Goal: Transaction & Acquisition: Purchase product/service

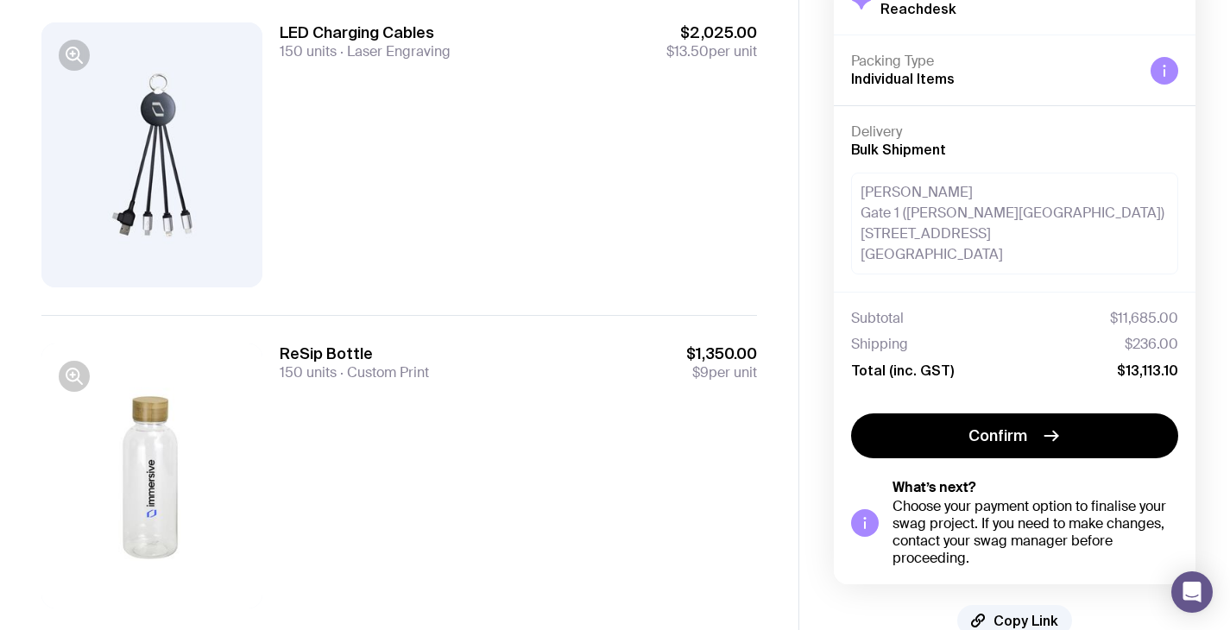
scroll to position [1826, 0]
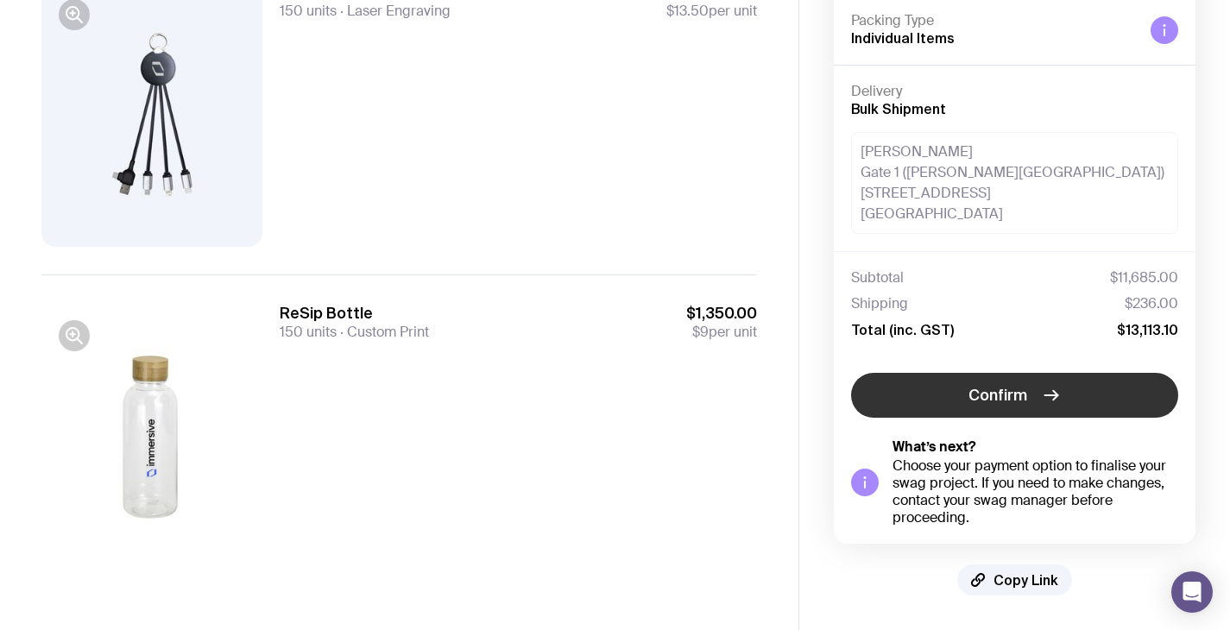
click at [956, 397] on button "Confirm" at bounding box center [1014, 395] width 327 height 45
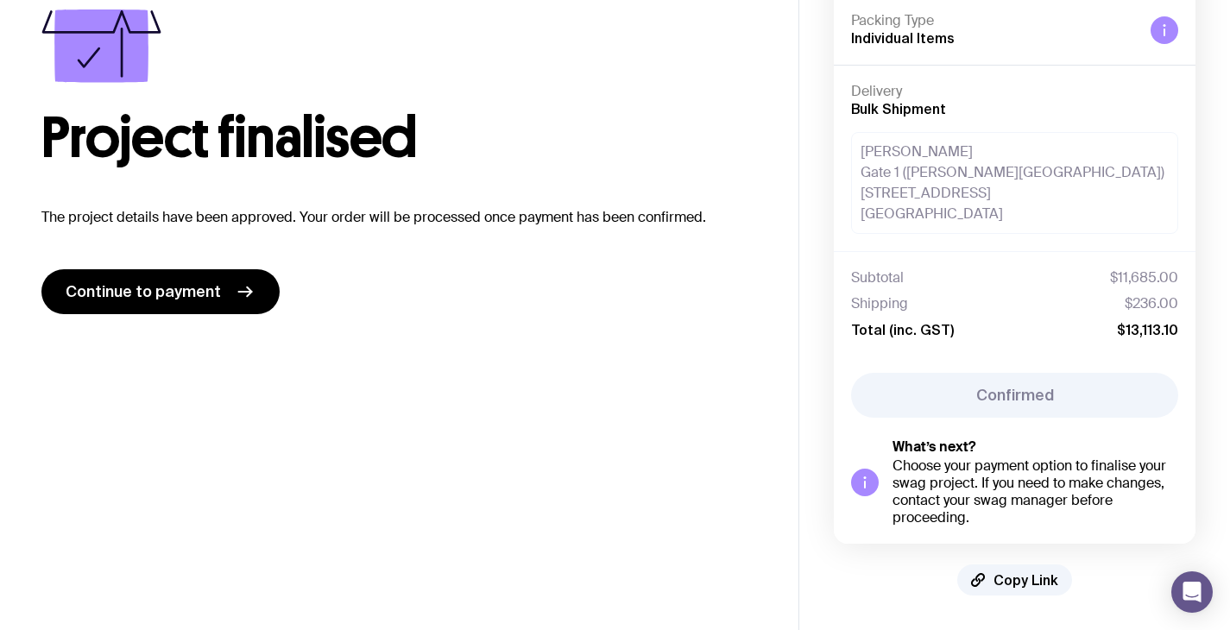
scroll to position [88, 0]
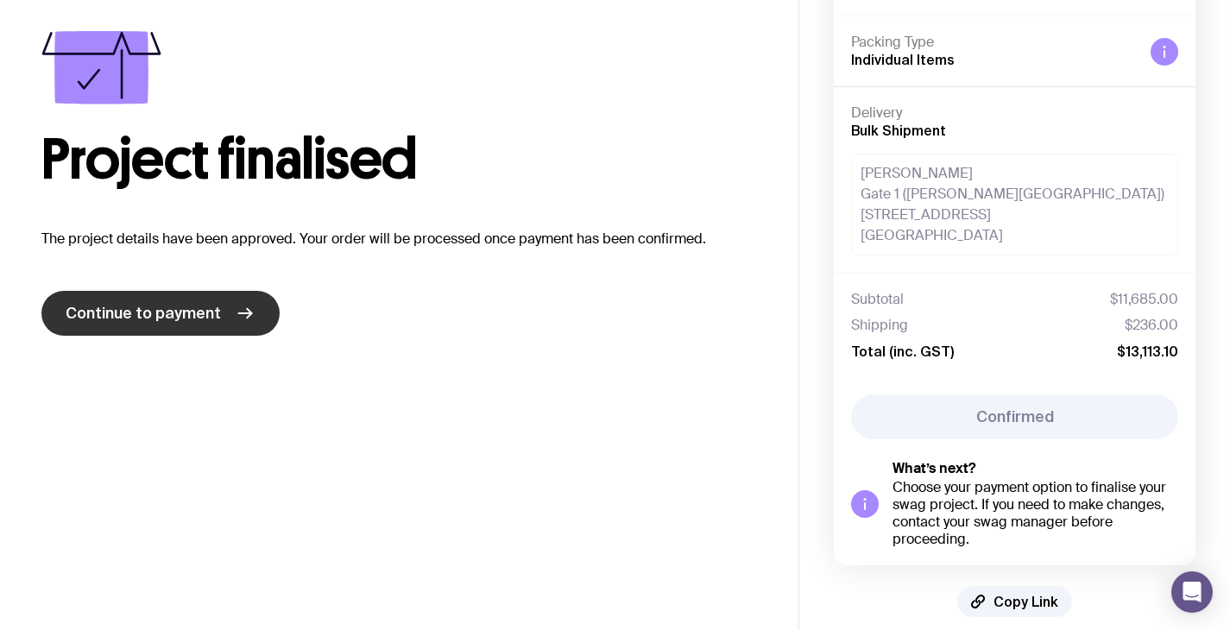
click at [211, 316] on span "Continue to payment" at bounding box center [143, 313] width 155 height 21
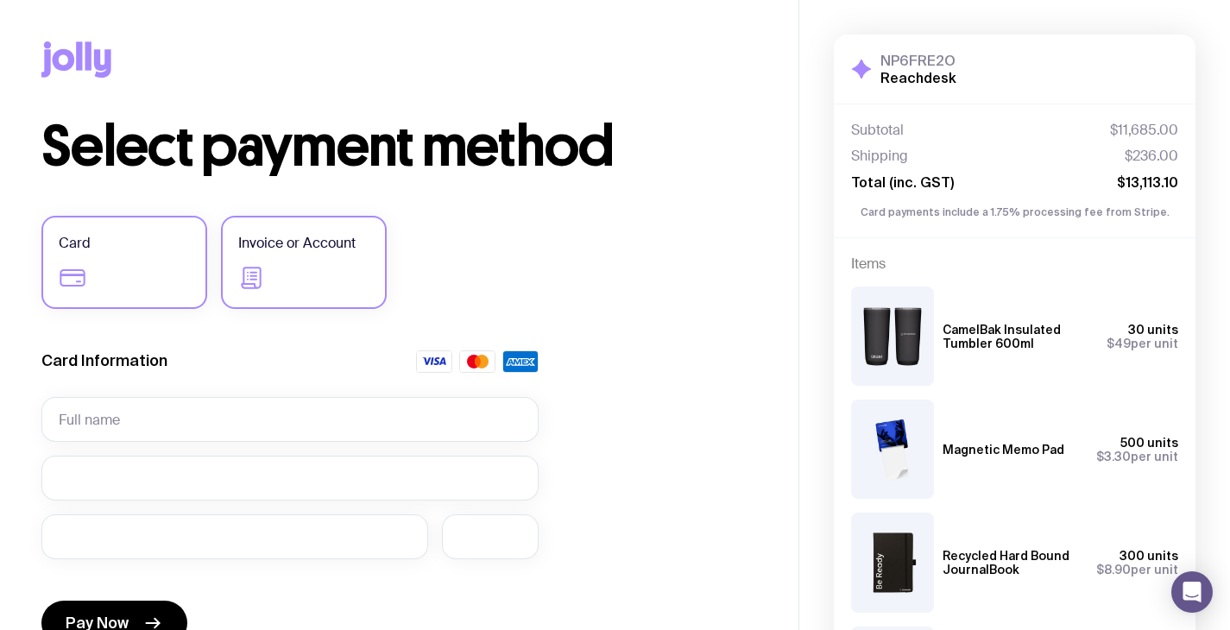
click at [330, 280] on label "Invoice or Account" at bounding box center [304, 262] width 166 height 93
click at [0, 0] on input "Invoice or Account" at bounding box center [0, 0] width 0 height 0
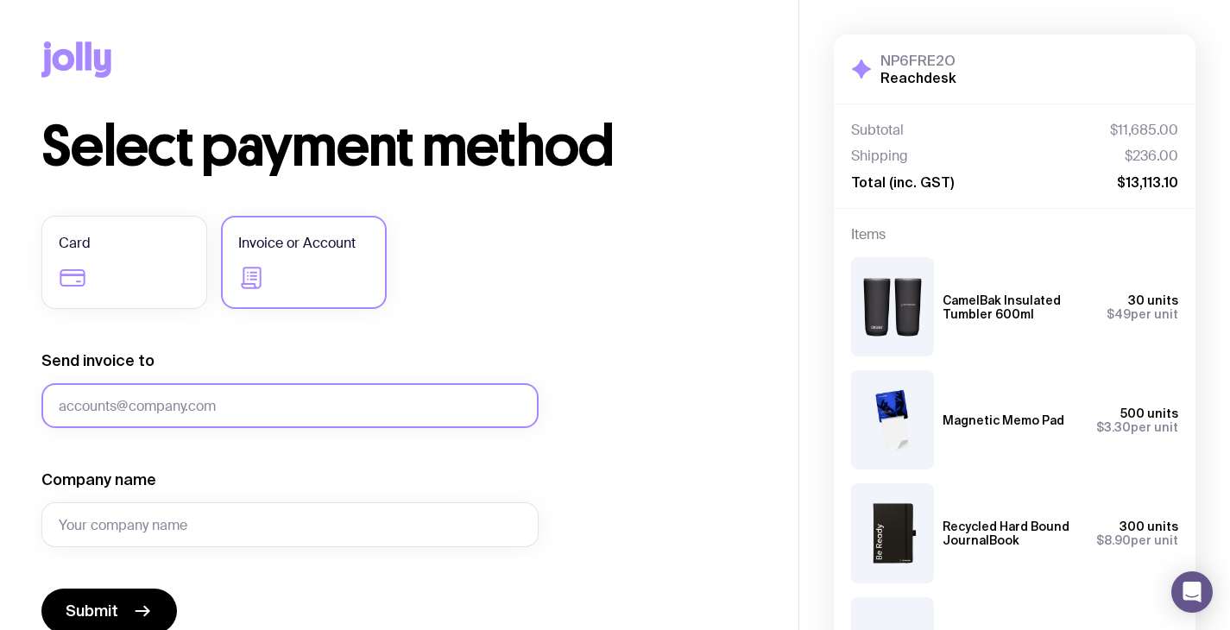
click at [162, 386] on input "Send invoice to" at bounding box center [289, 405] width 497 height 45
paste input "[EMAIL_ADDRESS][DOMAIN_NAME]"
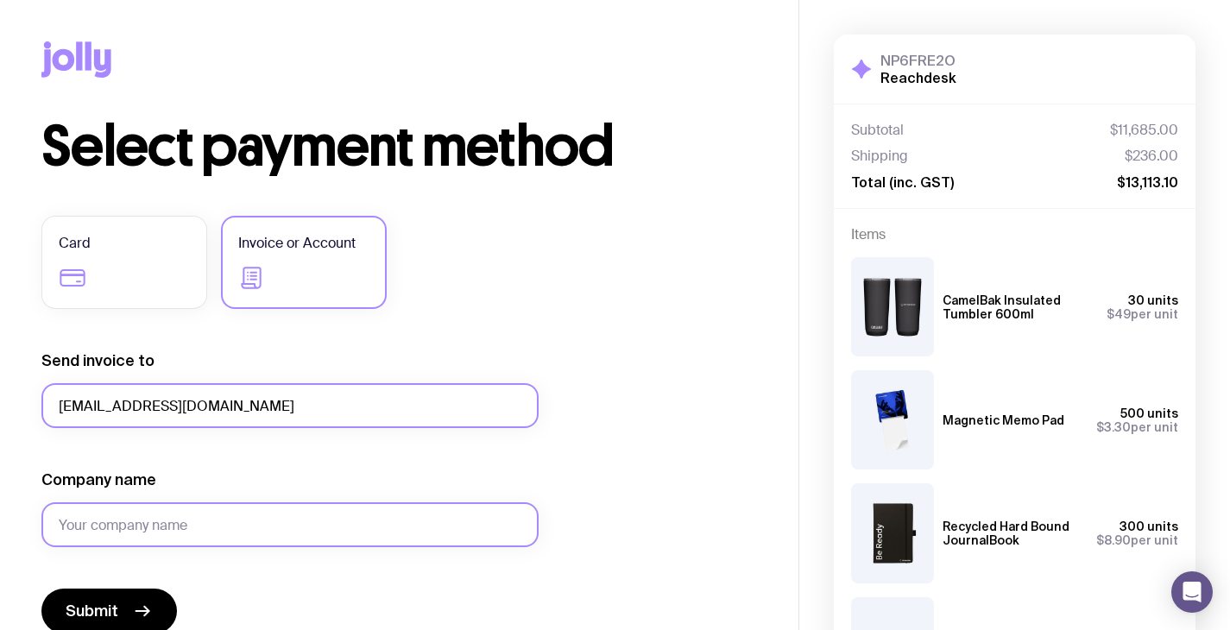
type input "[EMAIL_ADDRESS][DOMAIN_NAME]"
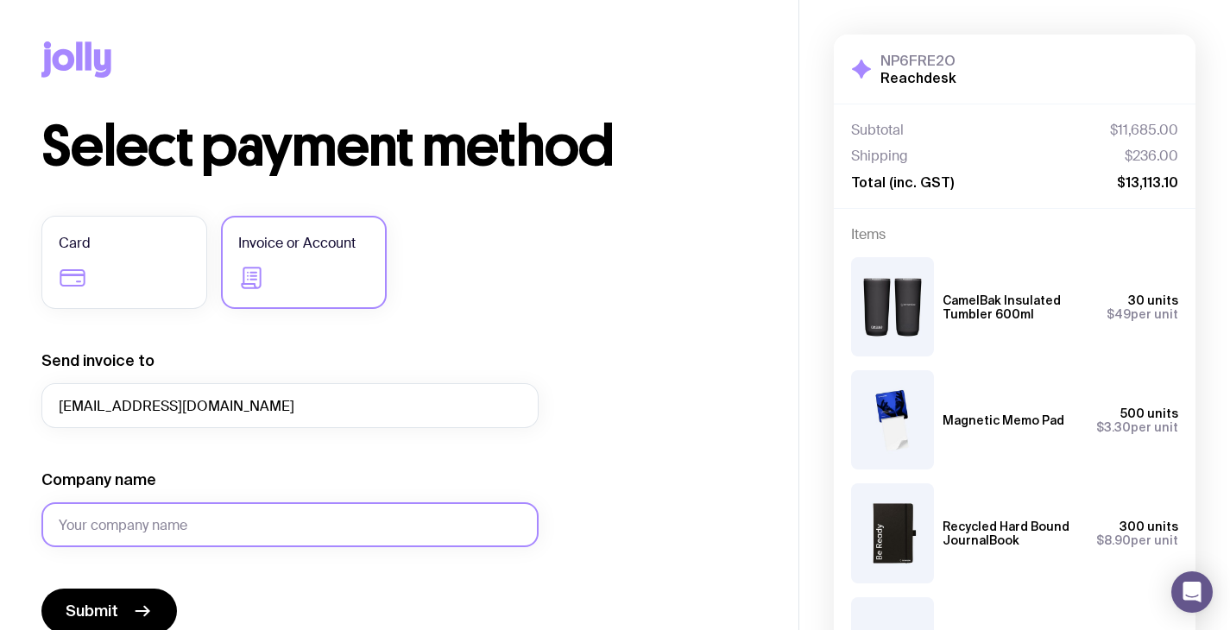
click at [95, 526] on input "Company name" at bounding box center [289, 524] width 497 height 45
type input "Reachdesk"
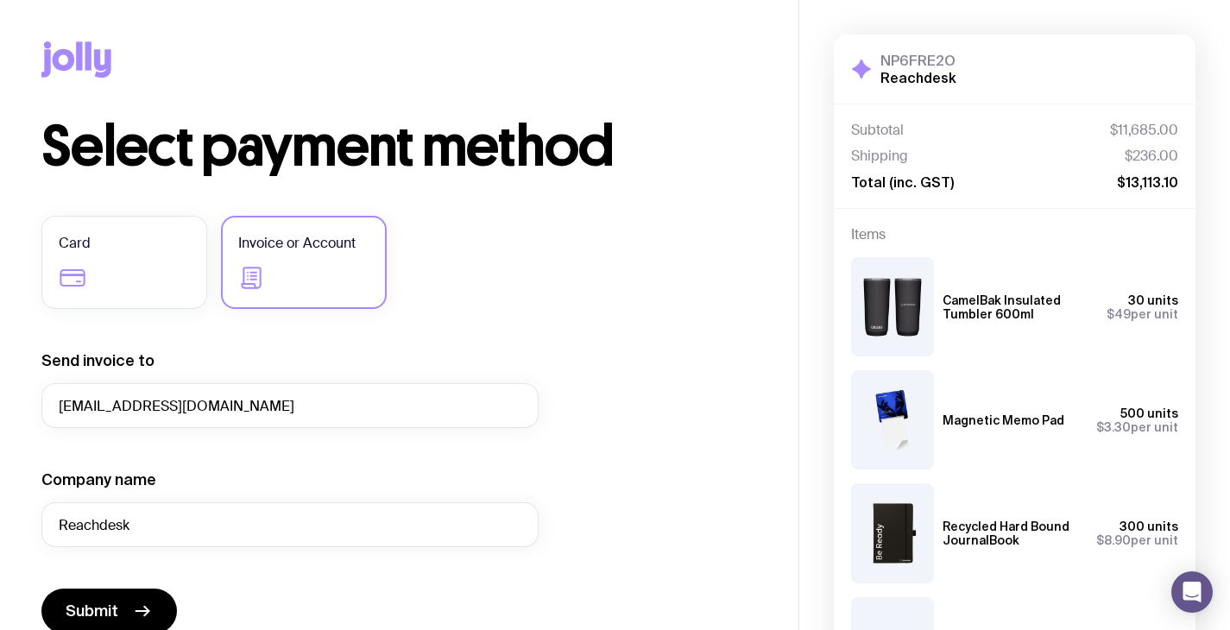
click at [200, 560] on form "Send invoice to [EMAIL_ADDRESS][DOMAIN_NAME] Company name Reachdesk Submit" at bounding box center [289, 491] width 497 height 283
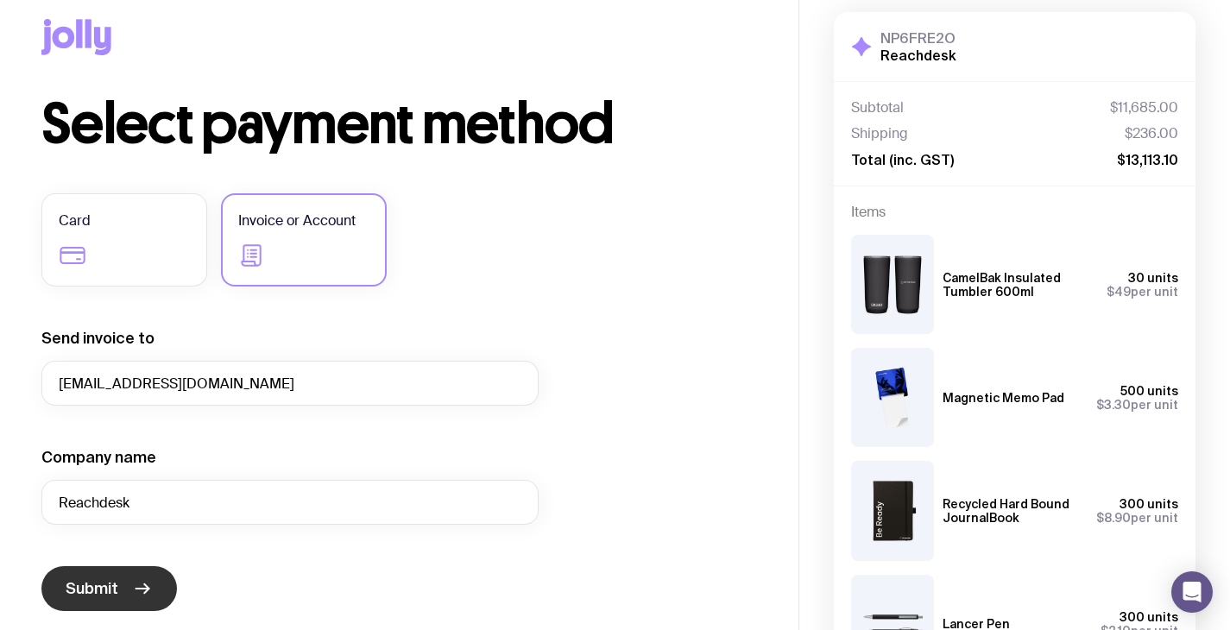
scroll to position [28, 0]
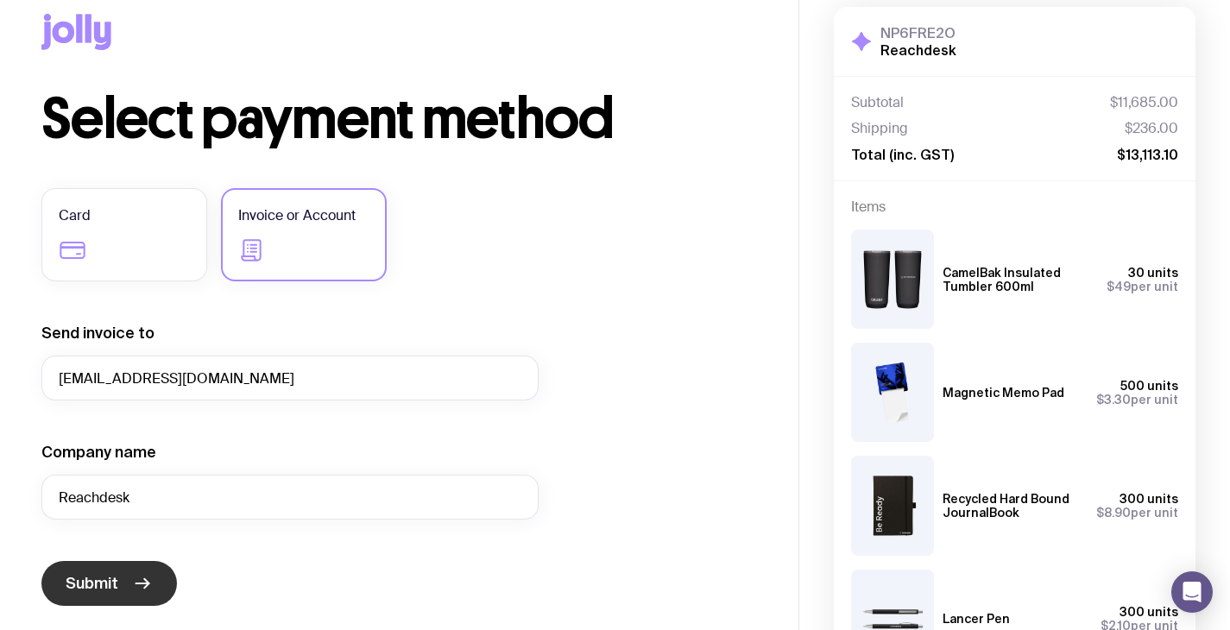
click at [142, 570] on button "Submit" at bounding box center [109, 583] width 136 height 45
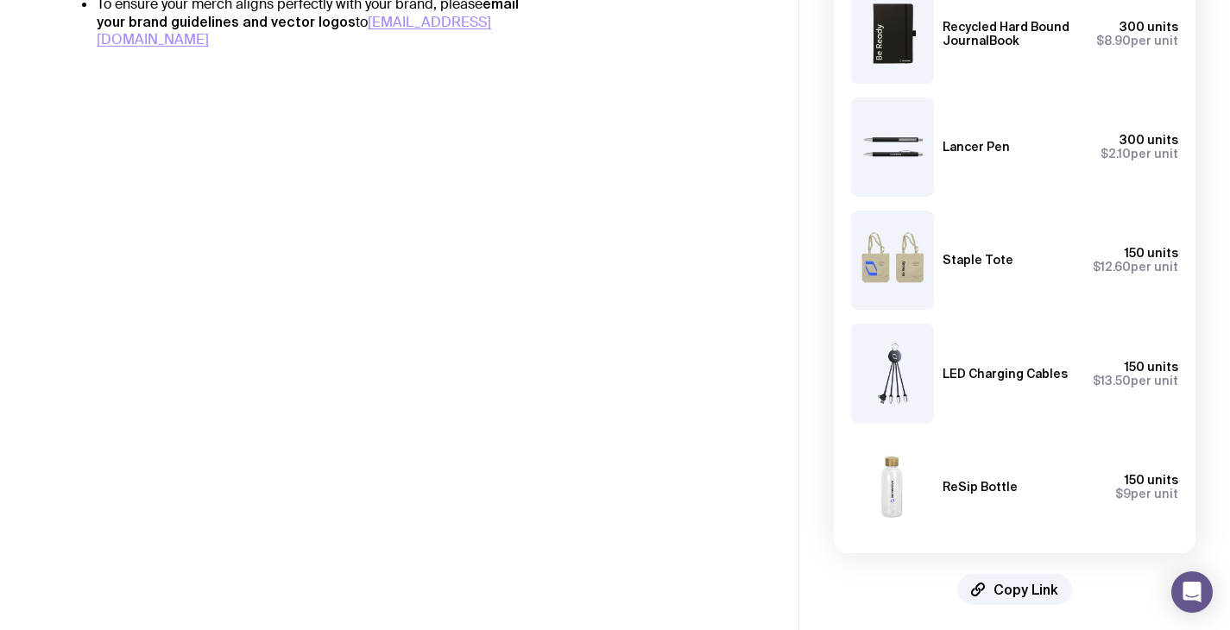
scroll to position [509, 0]
